Goal: Task Accomplishment & Management: Use online tool/utility

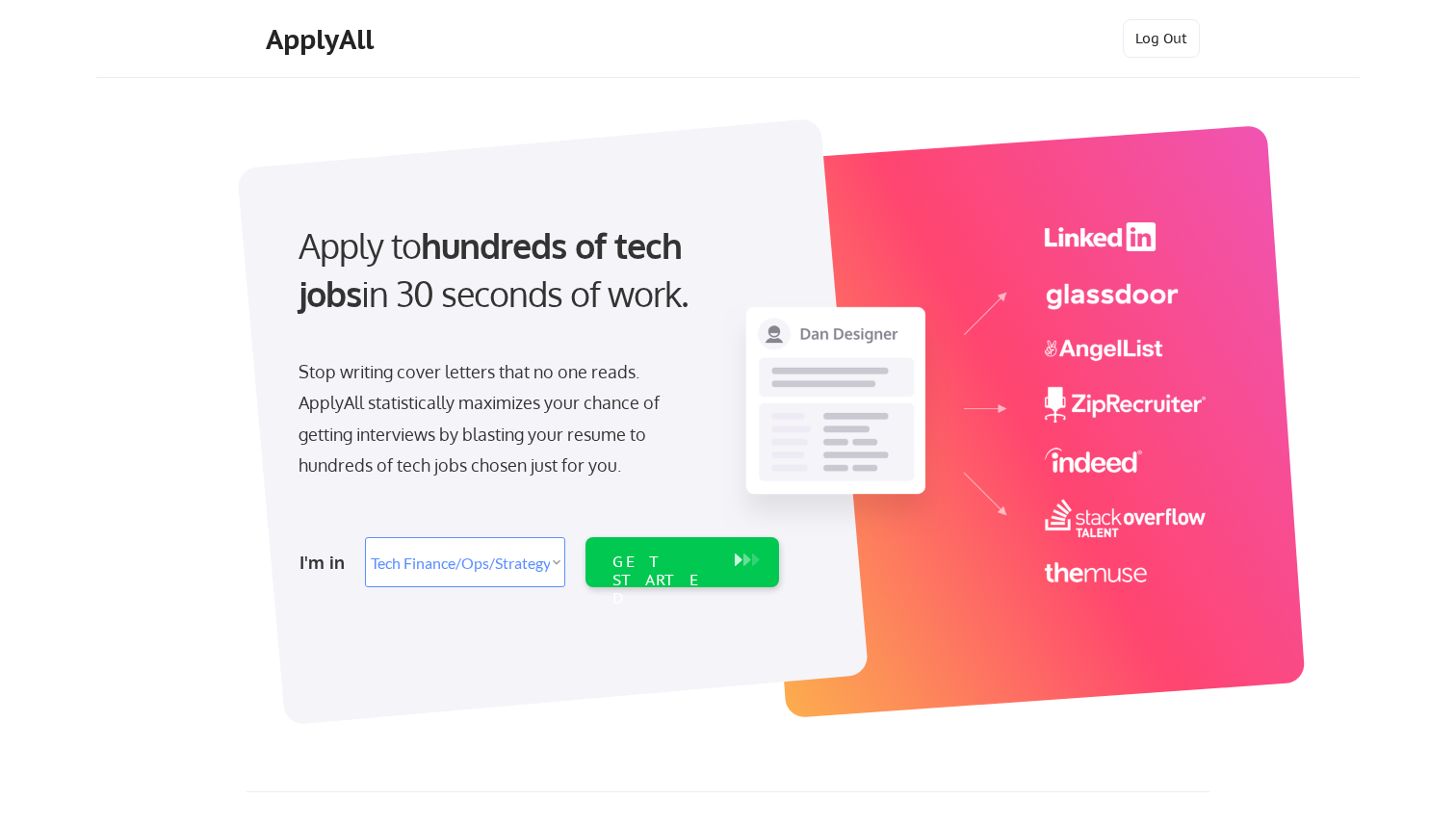
select select ""tech_finance_biz_ops_cos""
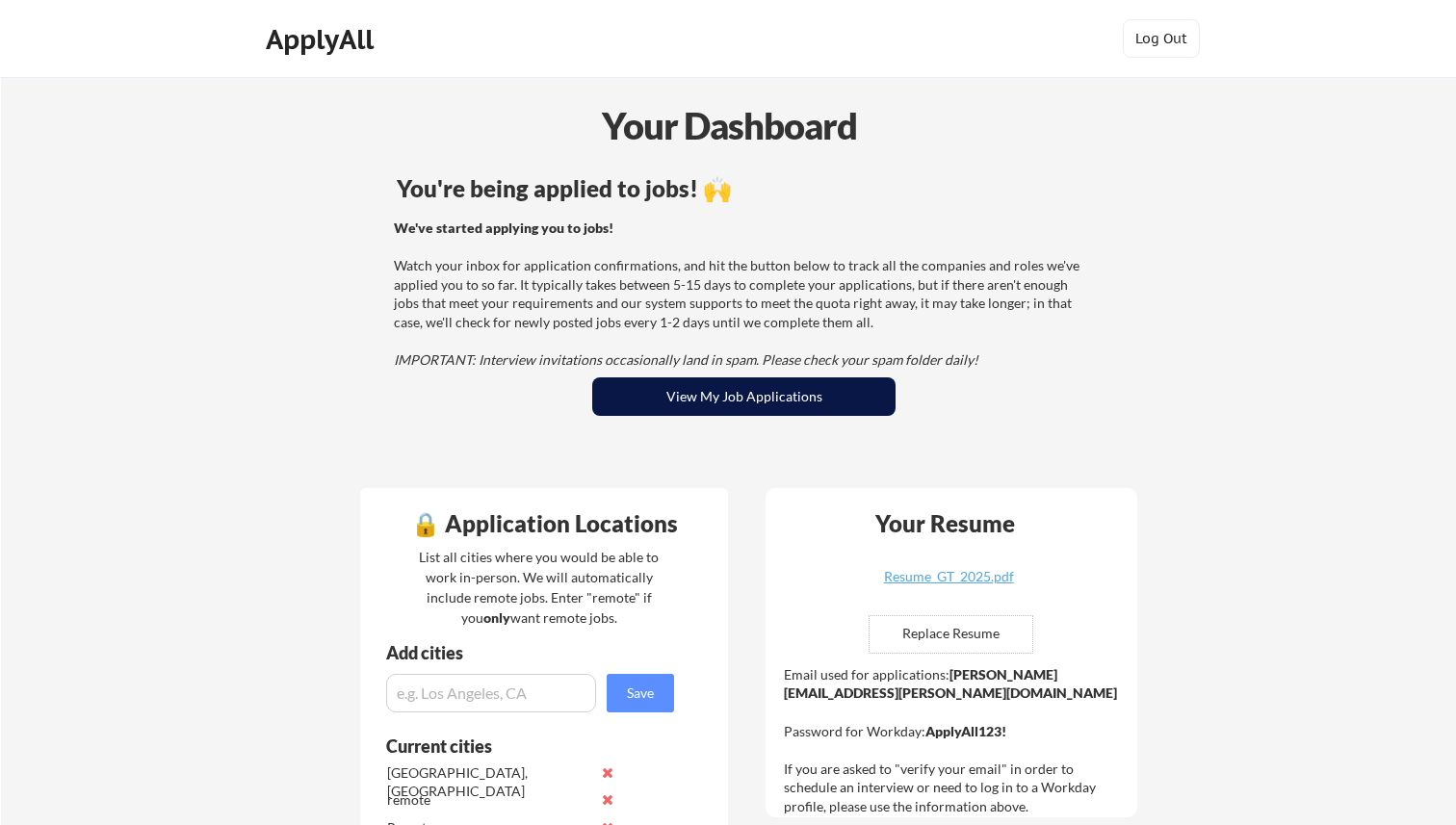
click at [774, 398] on button "View My Job Applications" at bounding box center [743, 397] width 303 height 39
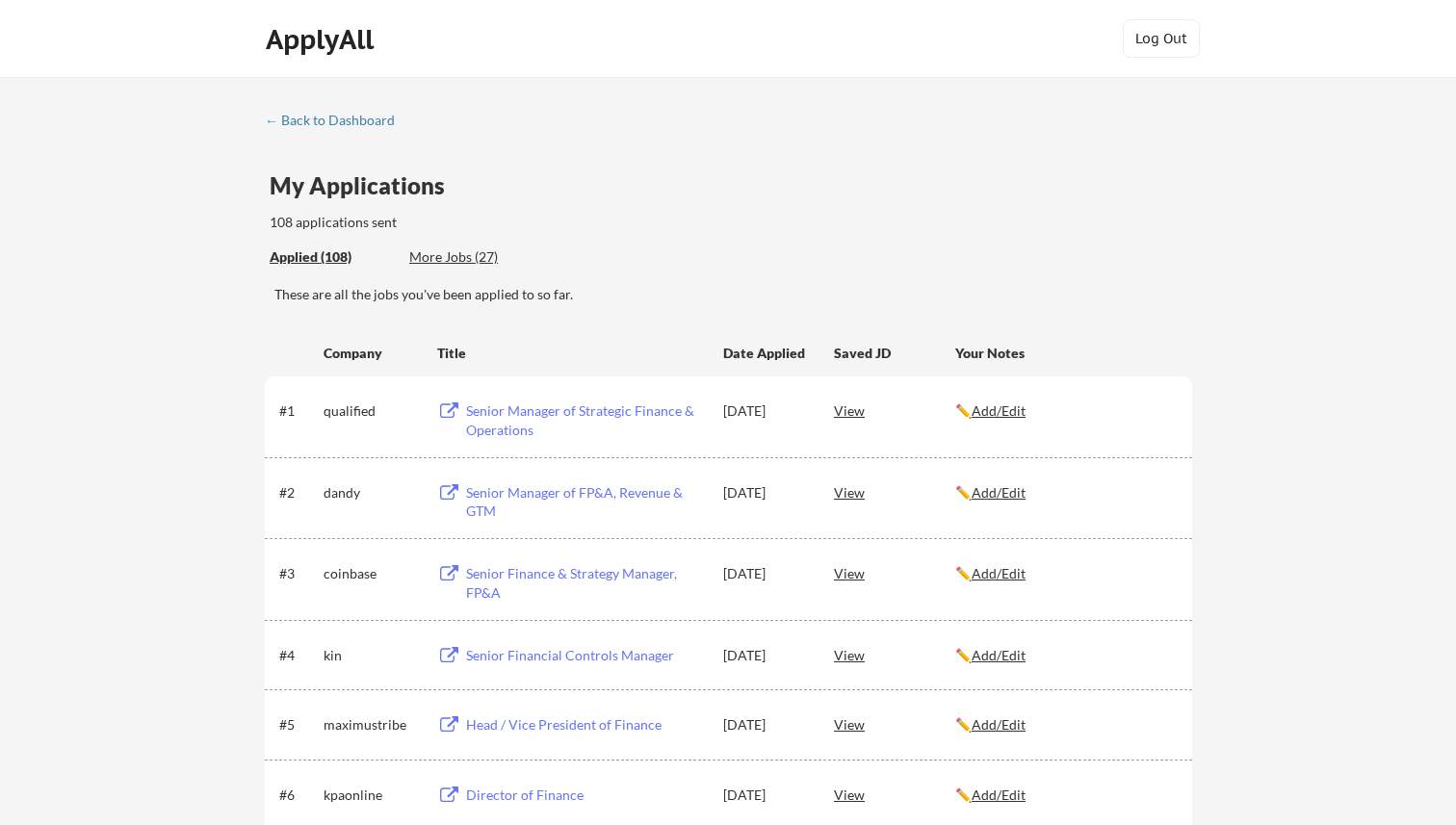
click at [477, 260] on div "More Jobs (27)" at bounding box center [480, 257] width 141 height 20
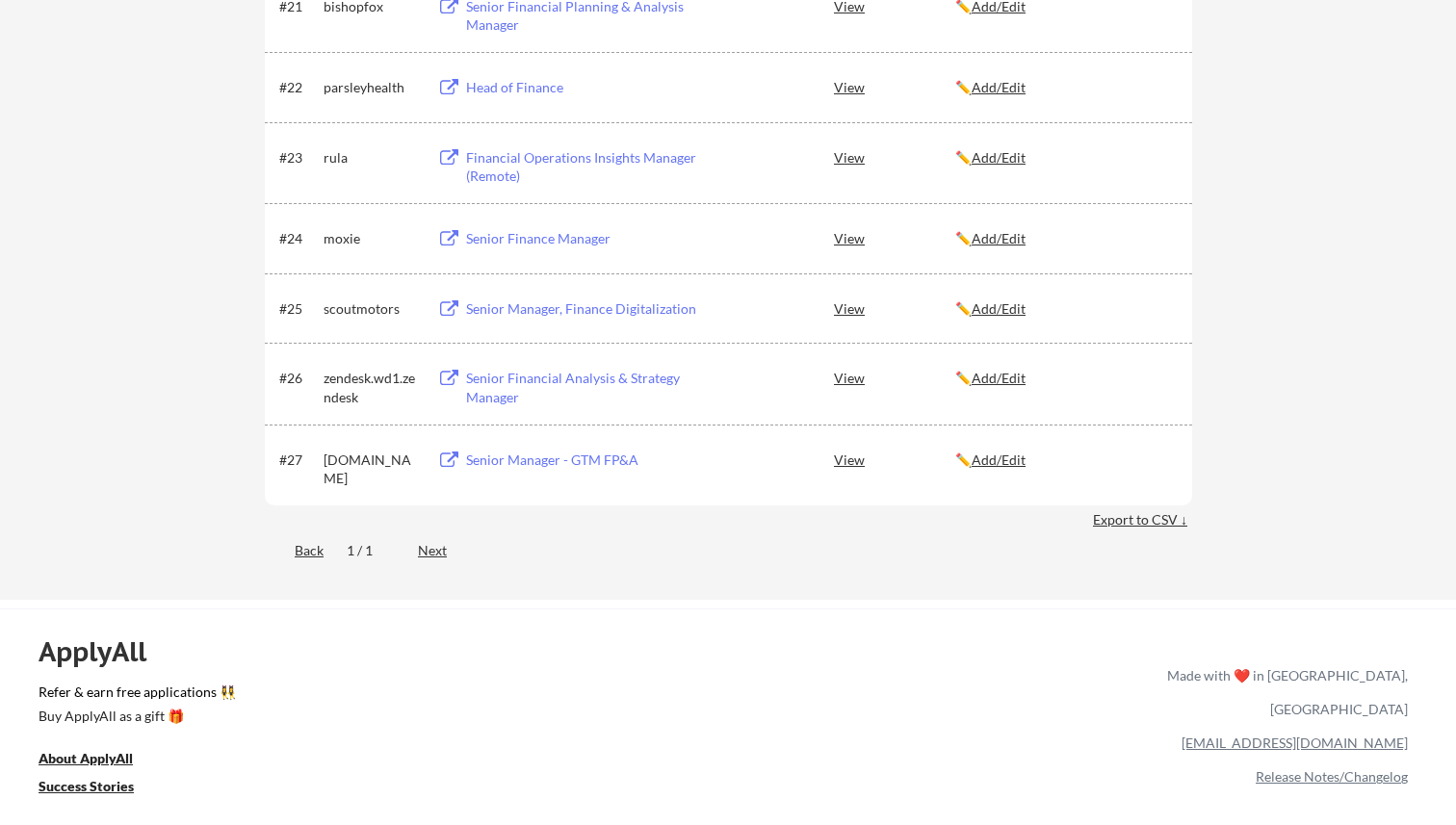
scroll to position [1848, 0]
click at [604, 467] on div "Senior Manager - GTM FP&A" at bounding box center [585, 461] width 239 height 20
click at [634, 461] on div "Senior Manager - GTM FP&A" at bounding box center [585, 461] width 239 height 20
click at [649, 381] on div "Senior Financial Analysis & Strategy Manager" at bounding box center [585, 388] width 239 height 38
